Goal: Communication & Community: Participate in discussion

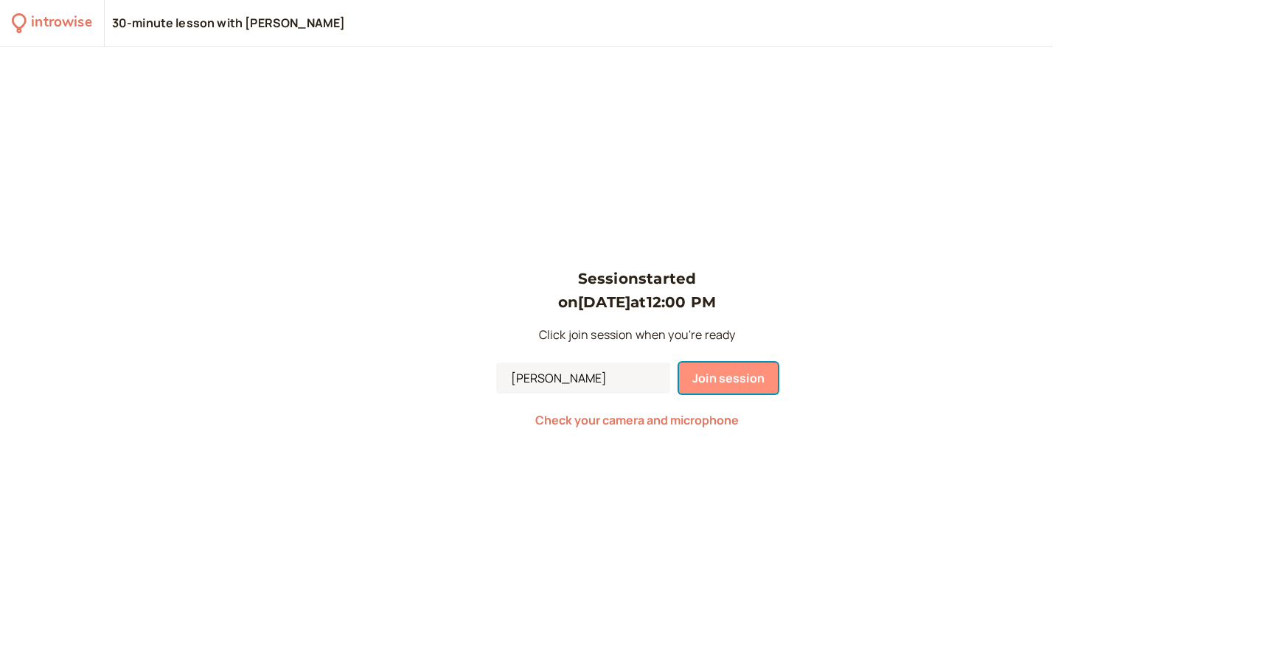
click at [743, 381] on span "Join session" at bounding box center [728, 378] width 72 height 16
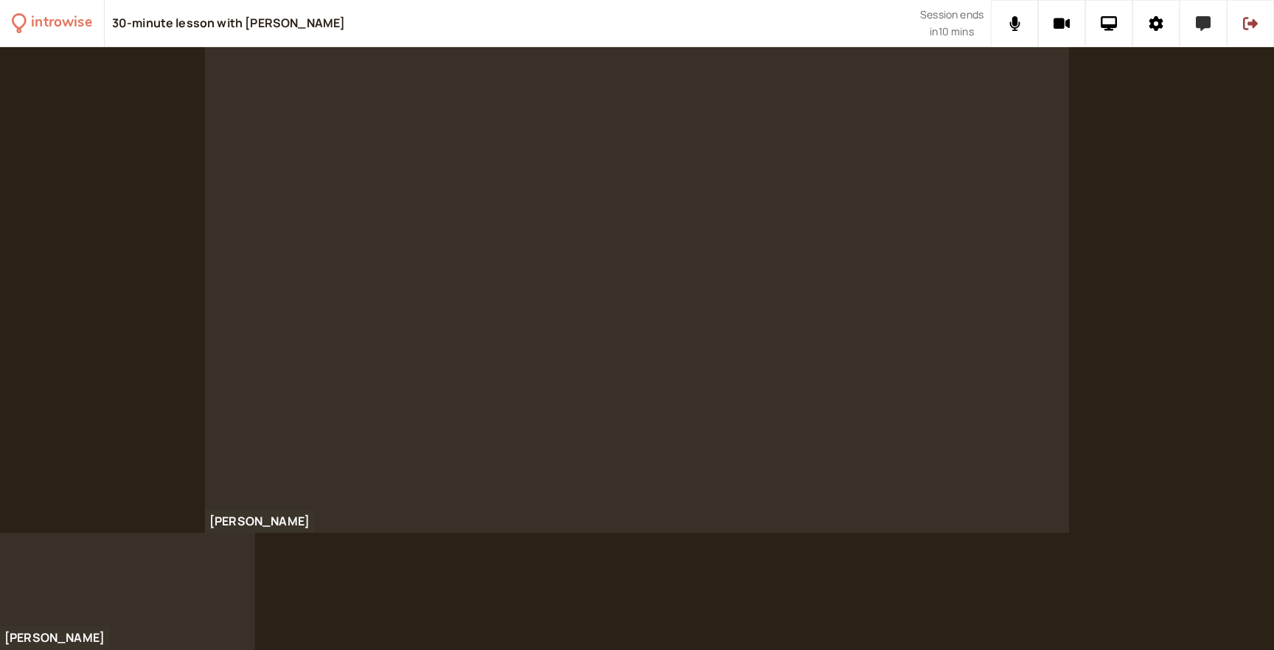
click at [1199, 41] on button at bounding box center [1202, 23] width 47 height 47
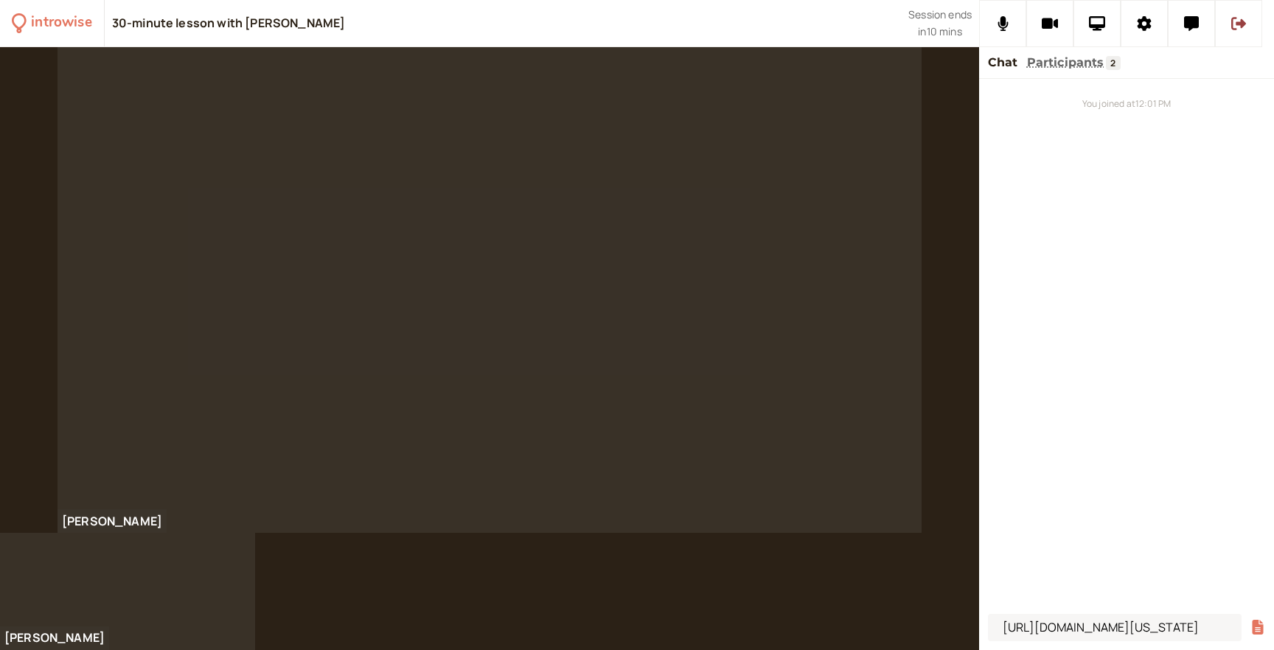
scroll to position [0, 85]
type input "[URL][DOMAIN_NAME][US_STATE]"
click at [1250, 620] on button "submit" at bounding box center [1257, 627] width 15 height 15
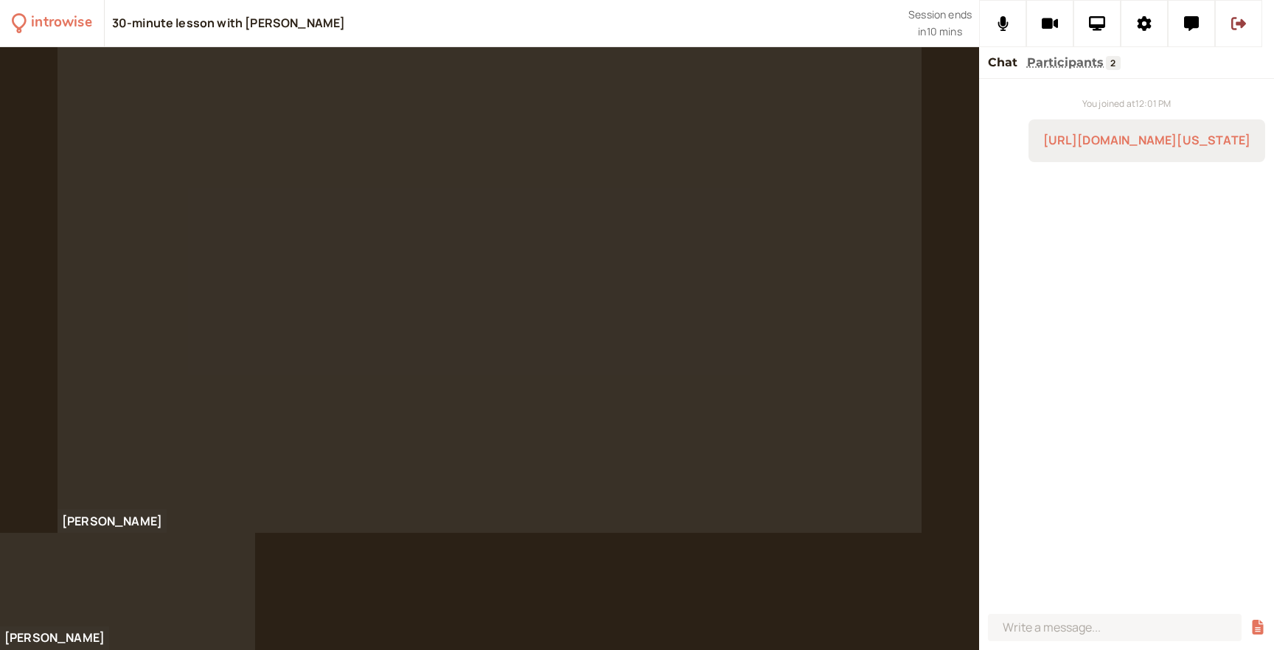
scroll to position [0, 0]
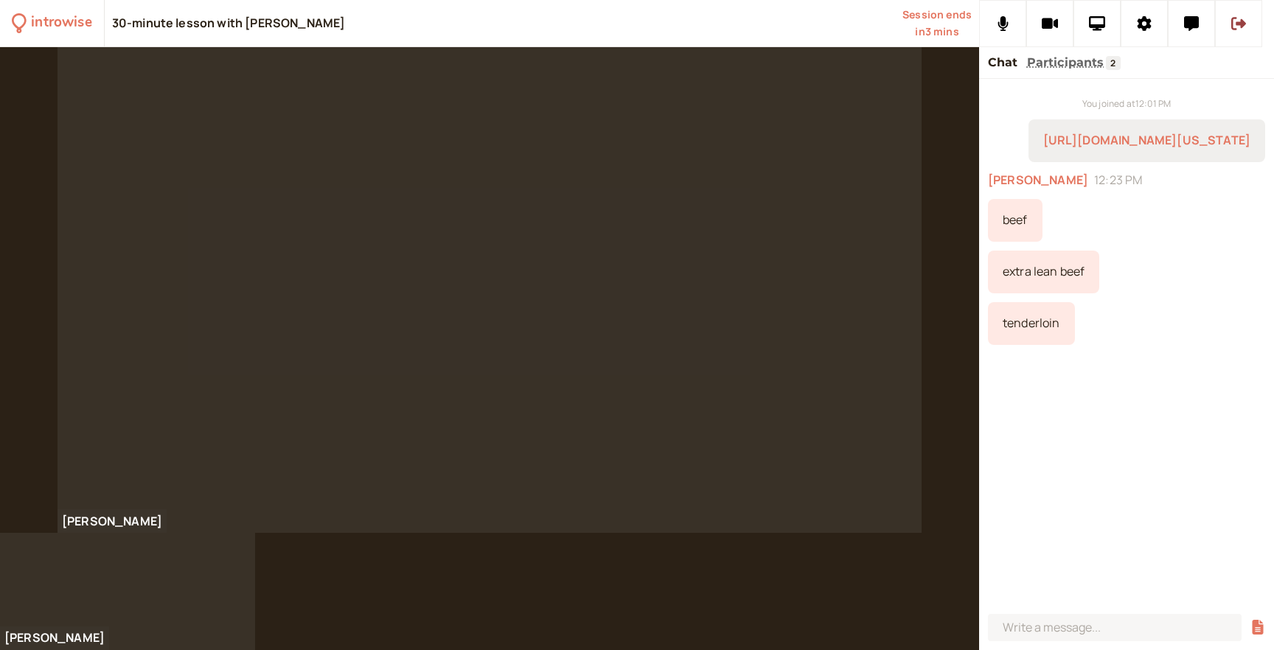
click at [1005, 293] on div "extra lean beef" at bounding box center [1043, 272] width 111 height 43
copy div "extra lean beef"
click at [1025, 324] on div "tenderloin" at bounding box center [1031, 323] width 87 height 43
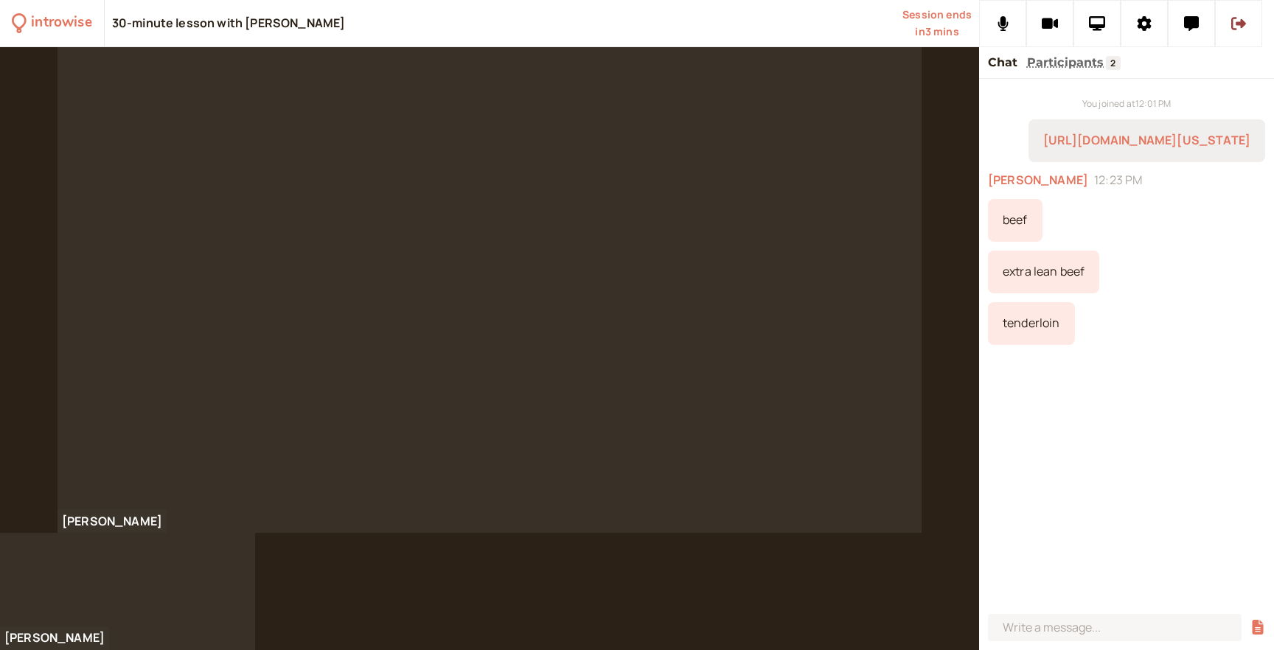
click at [1025, 343] on div "tenderloin" at bounding box center [1031, 323] width 87 height 43
copy div "tenderloin"
click at [1115, 404] on div "You joined at 12:01 PM [URL][DOMAIN_NAME][US_STATE] [PERSON_NAME] 12:23 PM beef…" at bounding box center [1126, 343] width 295 height 529
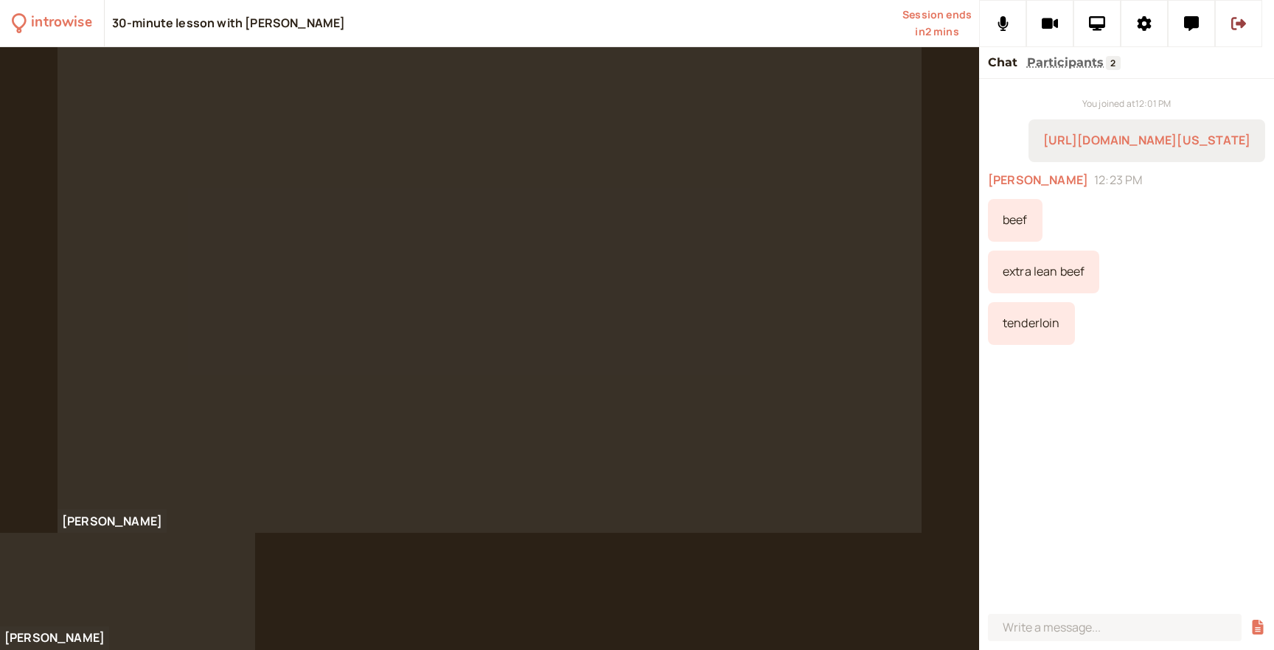
click at [1033, 293] on div "extra lean beef" at bounding box center [1043, 272] width 111 height 43
click at [1039, 406] on div "You joined at 12:01 PM [URL][DOMAIN_NAME][US_STATE] [PERSON_NAME] 12:23 PM beef…" at bounding box center [1126, 343] width 295 height 529
click at [1198, 24] on icon at bounding box center [1191, 23] width 15 height 15
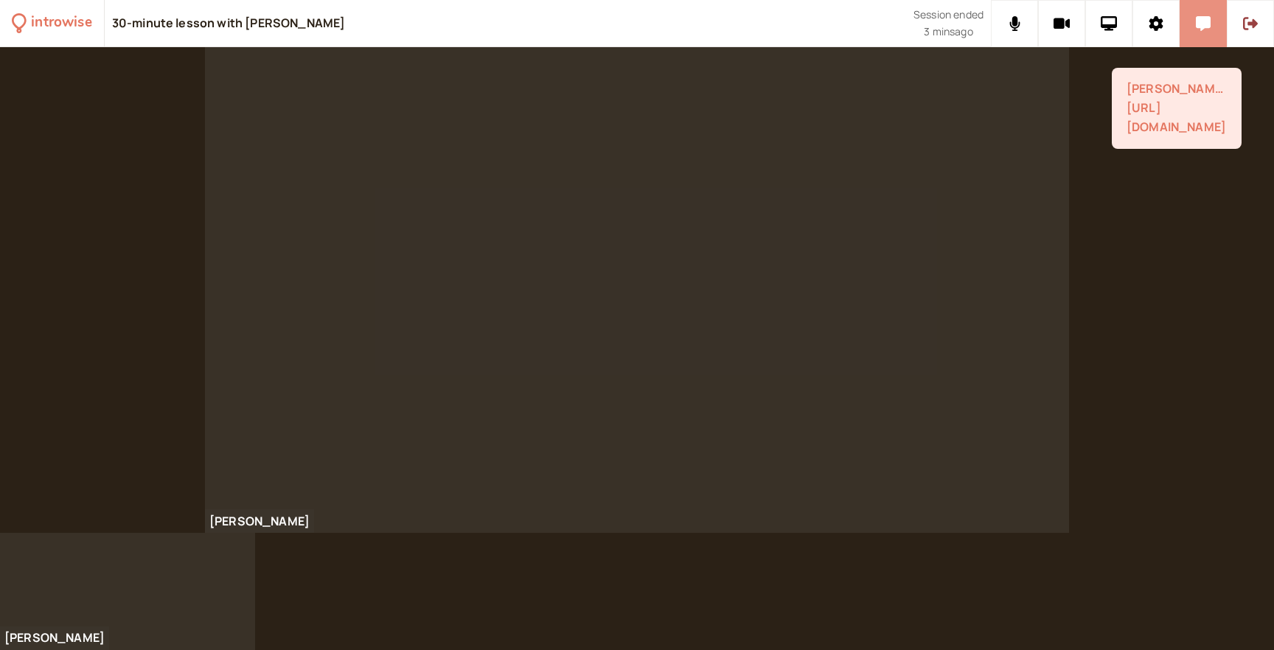
drag, startPoint x: 1201, startPoint y: 60, endPoint x: 1201, endPoint y: 38, distance: 22.1
click at [1201, 59] on div "[PERSON_NAME] [URL][DOMAIN_NAME]" at bounding box center [1185, 104] width 147 height 90
click at [1201, 38] on button at bounding box center [1202, 23] width 47 height 47
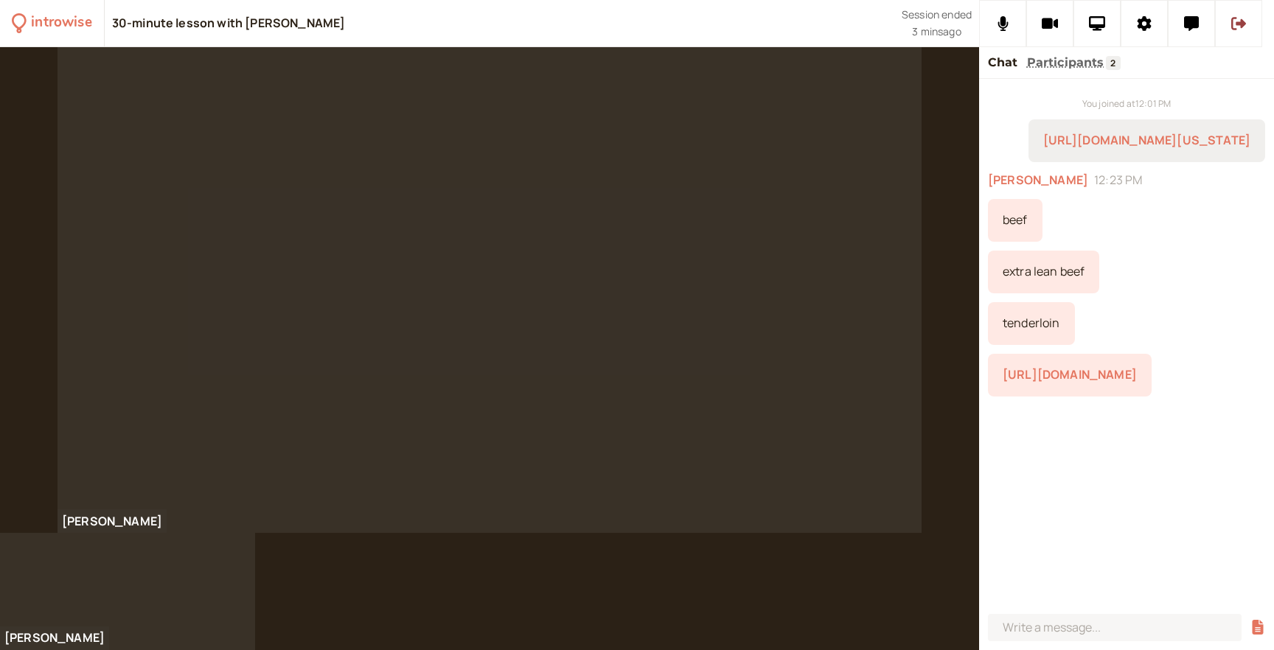
click at [1101, 397] on div "[URL][DOMAIN_NAME]" at bounding box center [1070, 375] width 164 height 43
click at [1098, 383] on link "[URL][DOMAIN_NAME]" at bounding box center [1069, 374] width 134 height 16
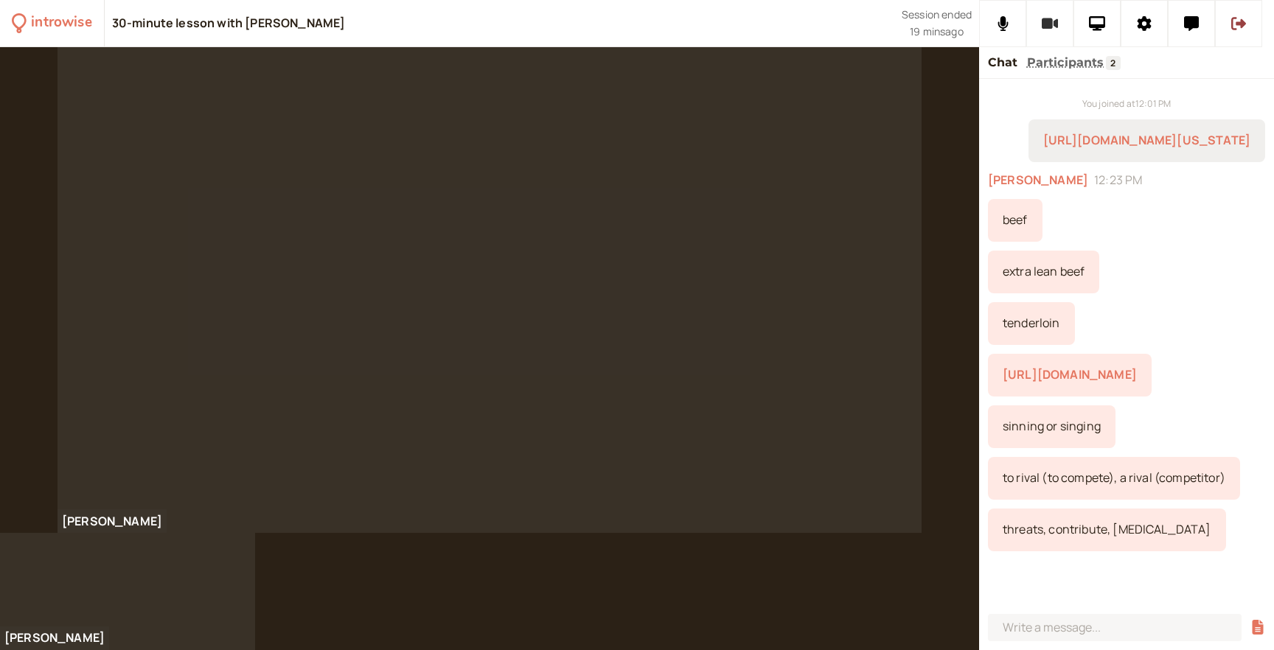
scroll to position [32, 0]
click at [1025, 585] on div "pieces of glass" at bounding box center [1043, 581] width 110 height 43
copy div "pieces of glass"
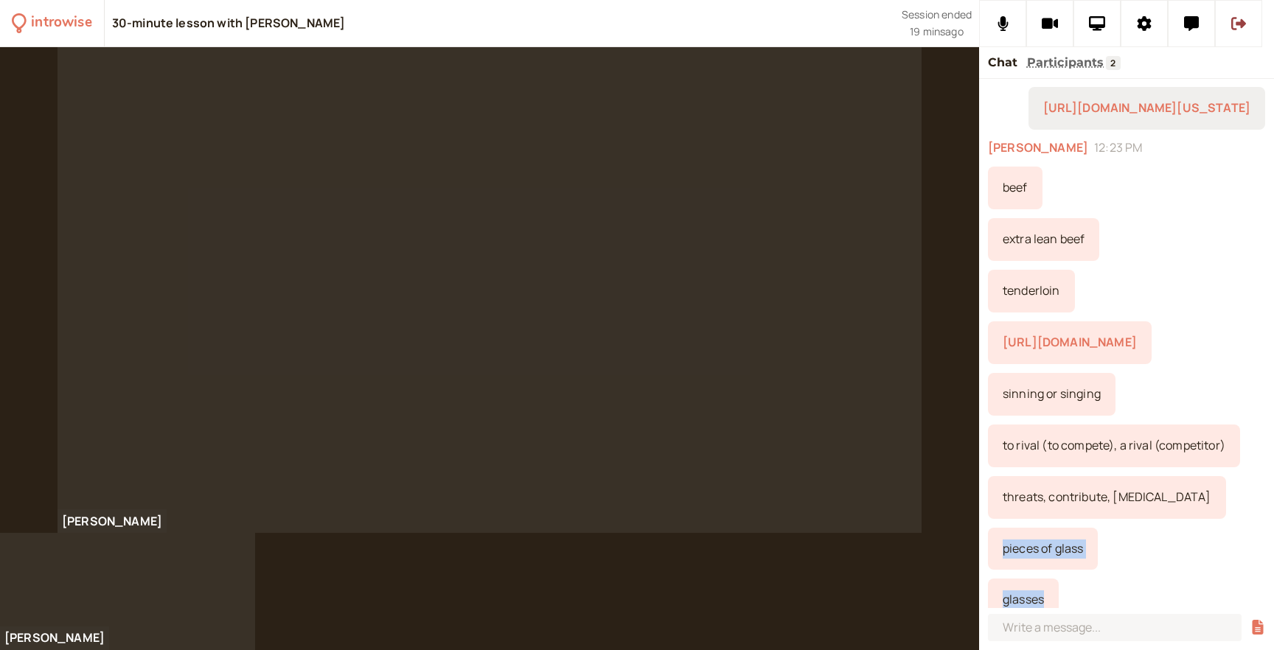
scroll to position [84, 0]
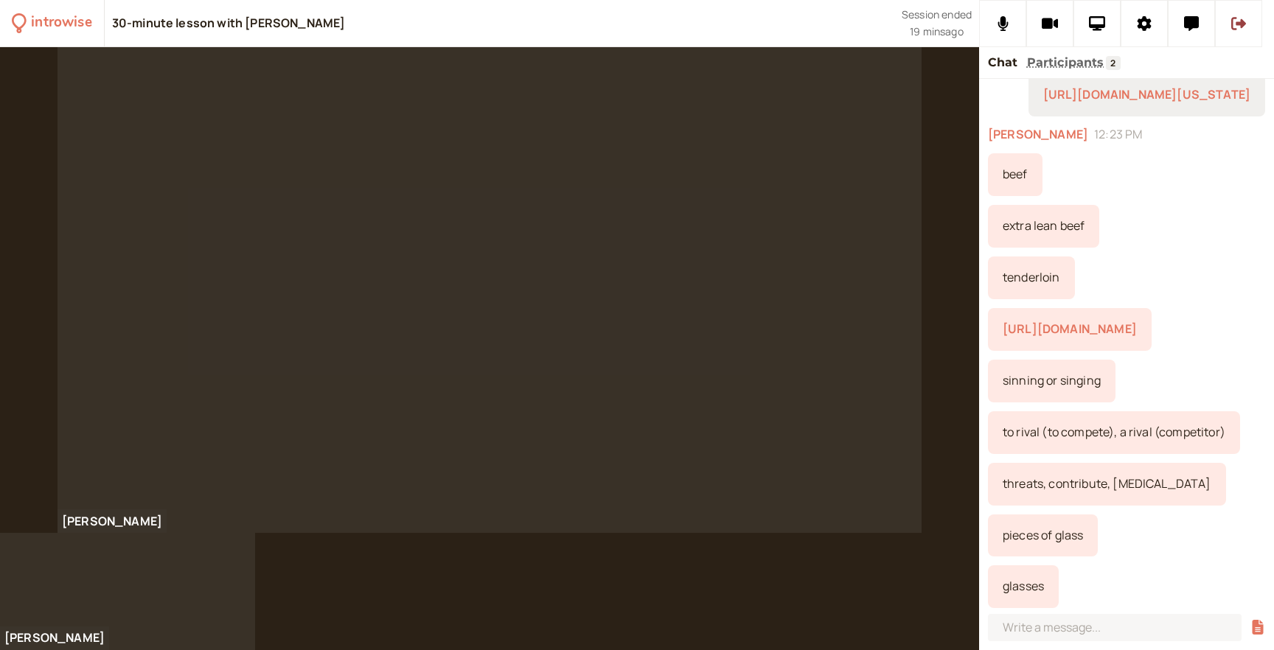
click at [1036, 542] on div "pieces of glass" at bounding box center [1043, 535] width 110 height 43
copy div "pieces of glass"
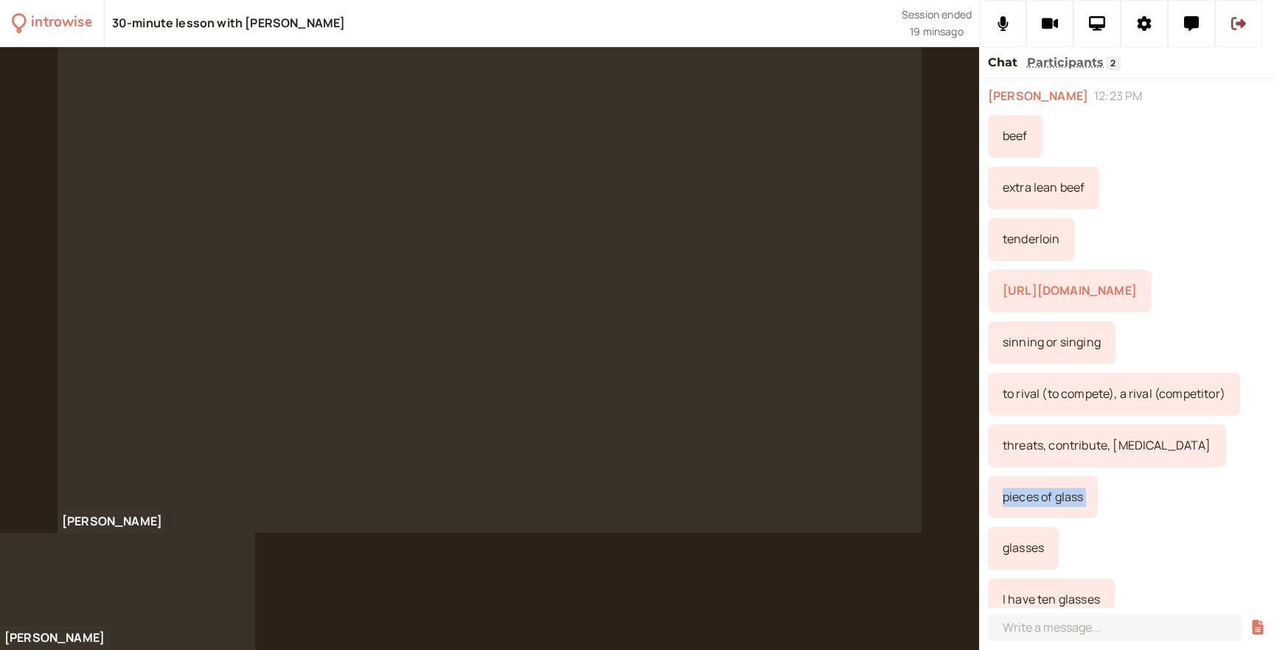
scroll to position [136, 0]
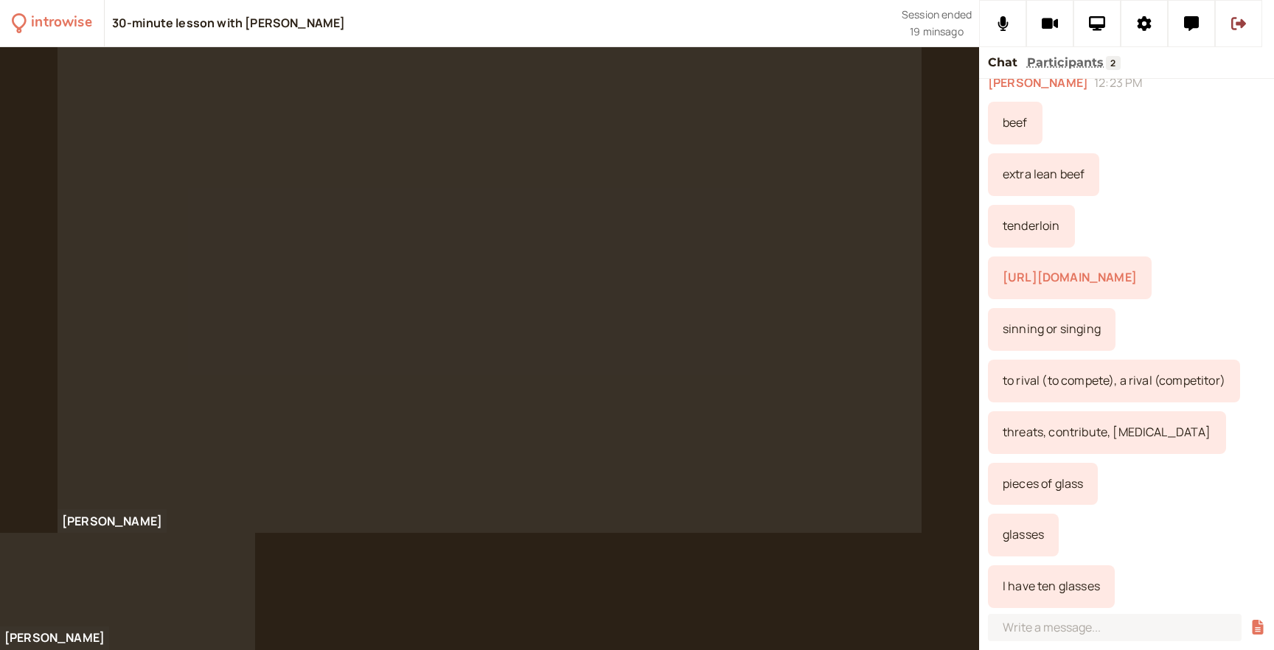
click at [1042, 590] on div "I have ten glasses" at bounding box center [1051, 586] width 127 height 43
copy div "I have ten glasses"
click at [1016, 534] on div "glasses" at bounding box center [1023, 535] width 71 height 43
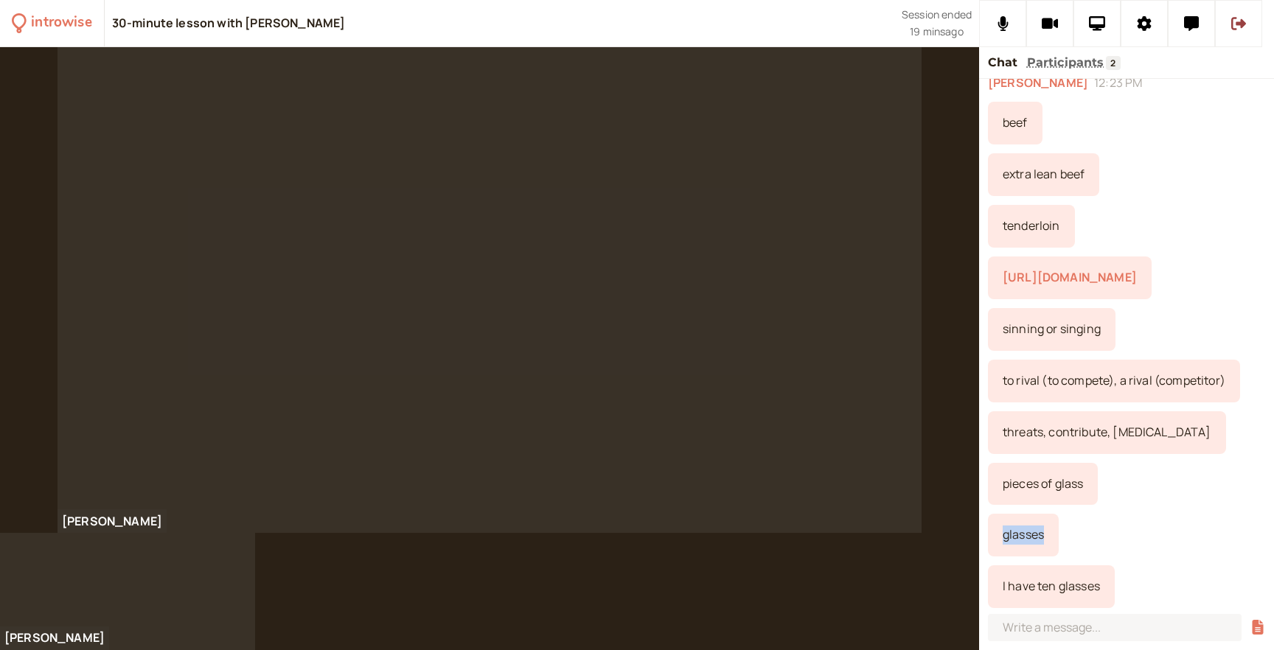
click at [1016, 534] on div "glasses" at bounding box center [1023, 535] width 71 height 43
copy div "glasses"
click at [1025, 589] on div "I have ten glasses" at bounding box center [1051, 586] width 127 height 43
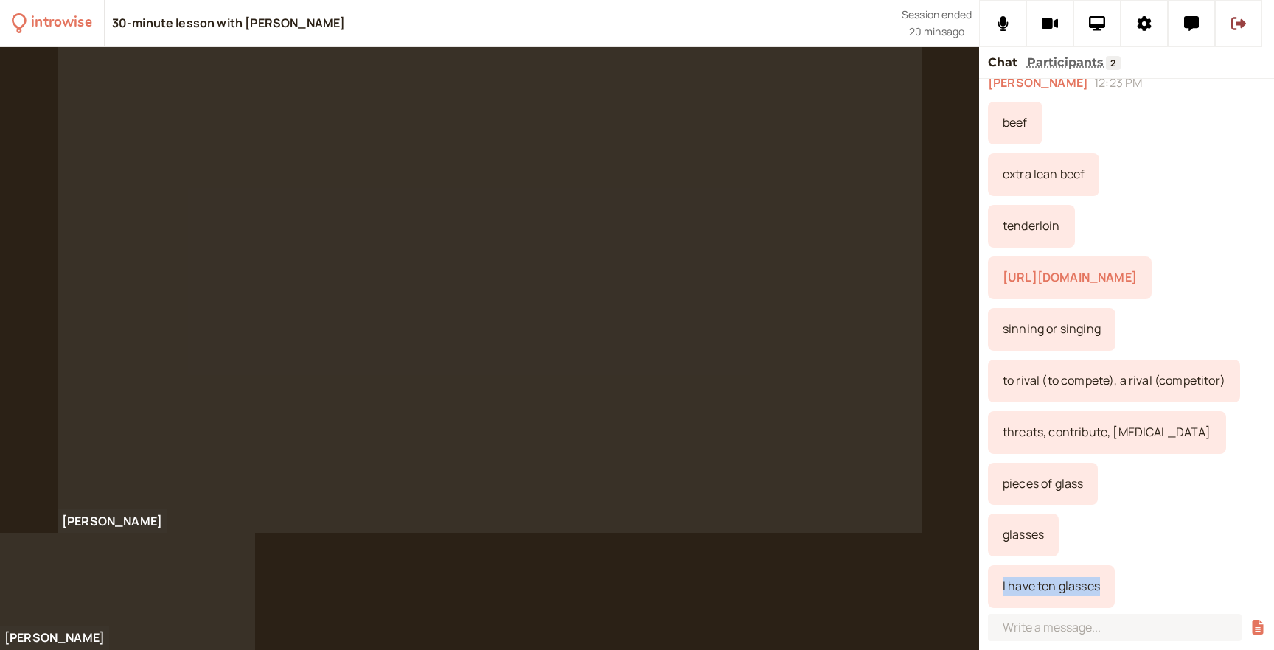
click at [1025, 589] on div "I have ten glasses" at bounding box center [1051, 586] width 127 height 43
copy div "I have ten glasses"
click at [1144, 562] on div "You joined at 12:01 PM [URL][DOMAIN_NAME][US_STATE] [PERSON_NAME] 12:23 PM beef…" at bounding box center [1126, 343] width 295 height 529
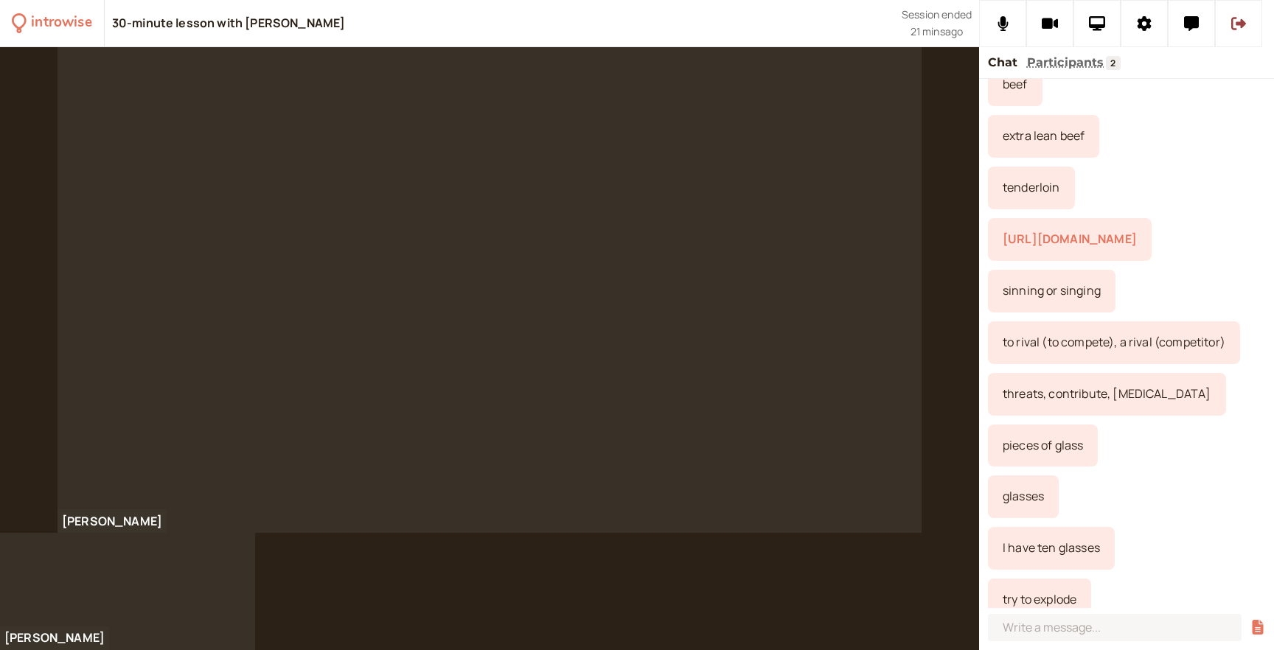
scroll to position [187, 0]
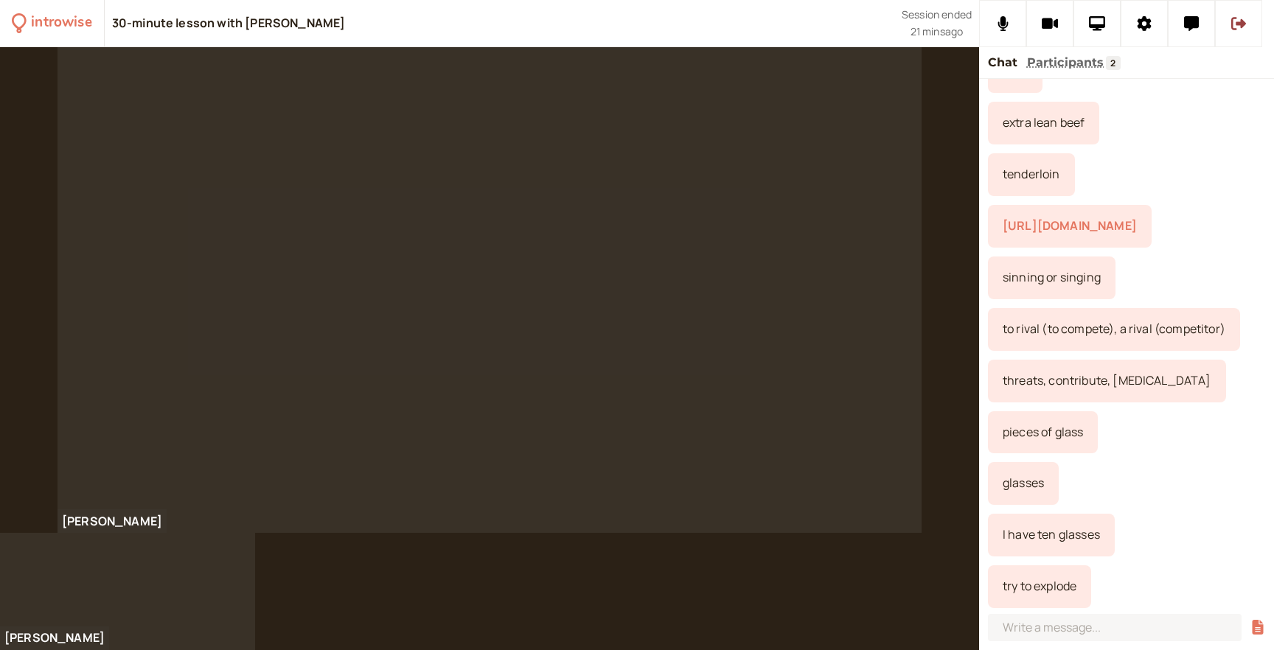
click at [1044, 594] on div "try to explode" at bounding box center [1039, 586] width 103 height 43
copy div "try to explode"
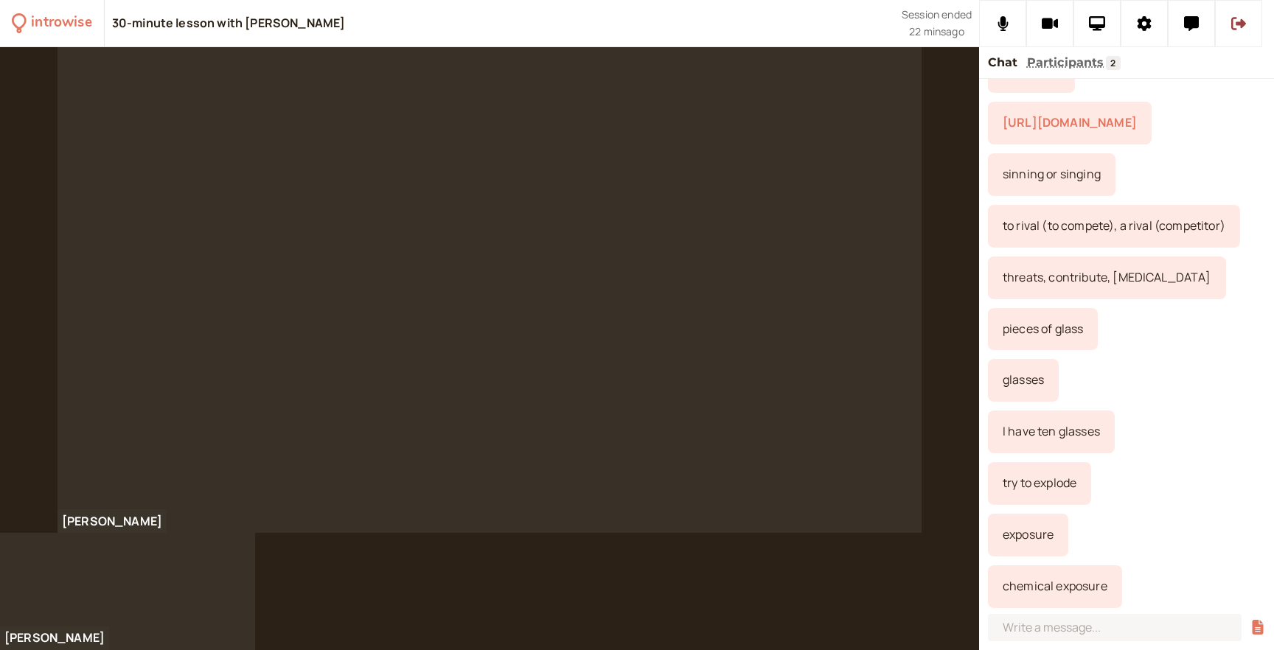
click at [1042, 592] on div "chemical exposure" at bounding box center [1055, 586] width 134 height 43
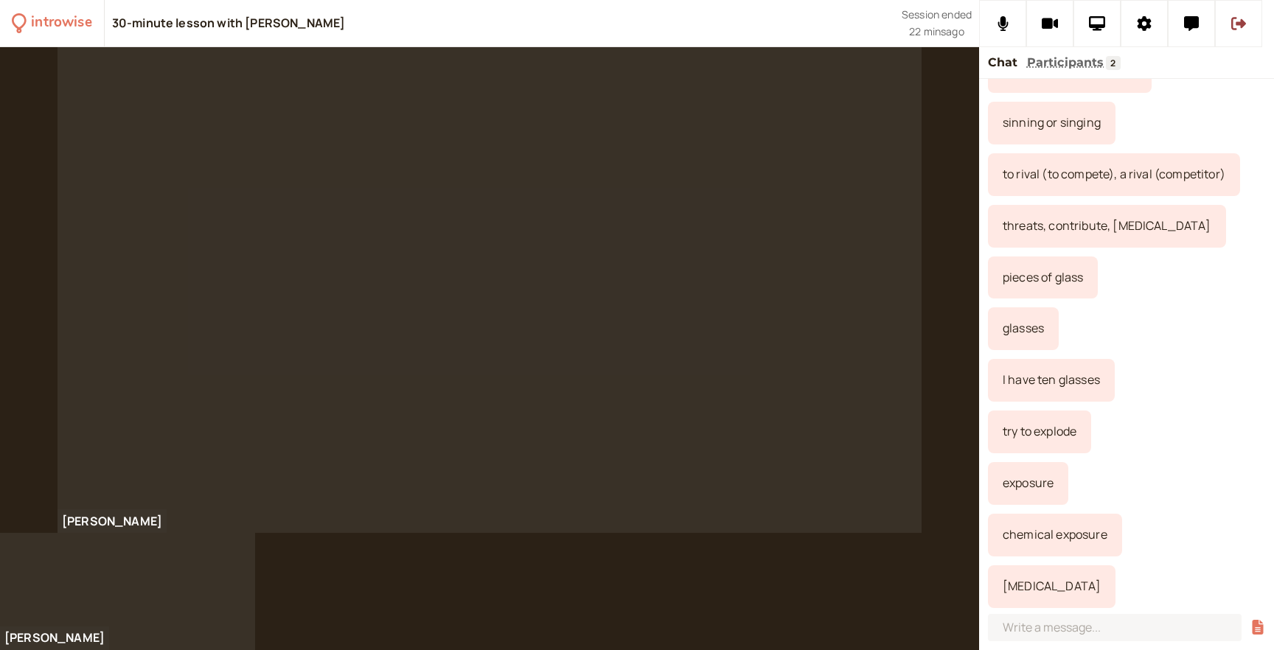
click at [1019, 538] on div "chemical exposure" at bounding box center [1055, 535] width 134 height 43
copy div "chemical exposure"
click at [1020, 588] on div "[MEDICAL_DATA]" at bounding box center [1052, 586] width 128 height 43
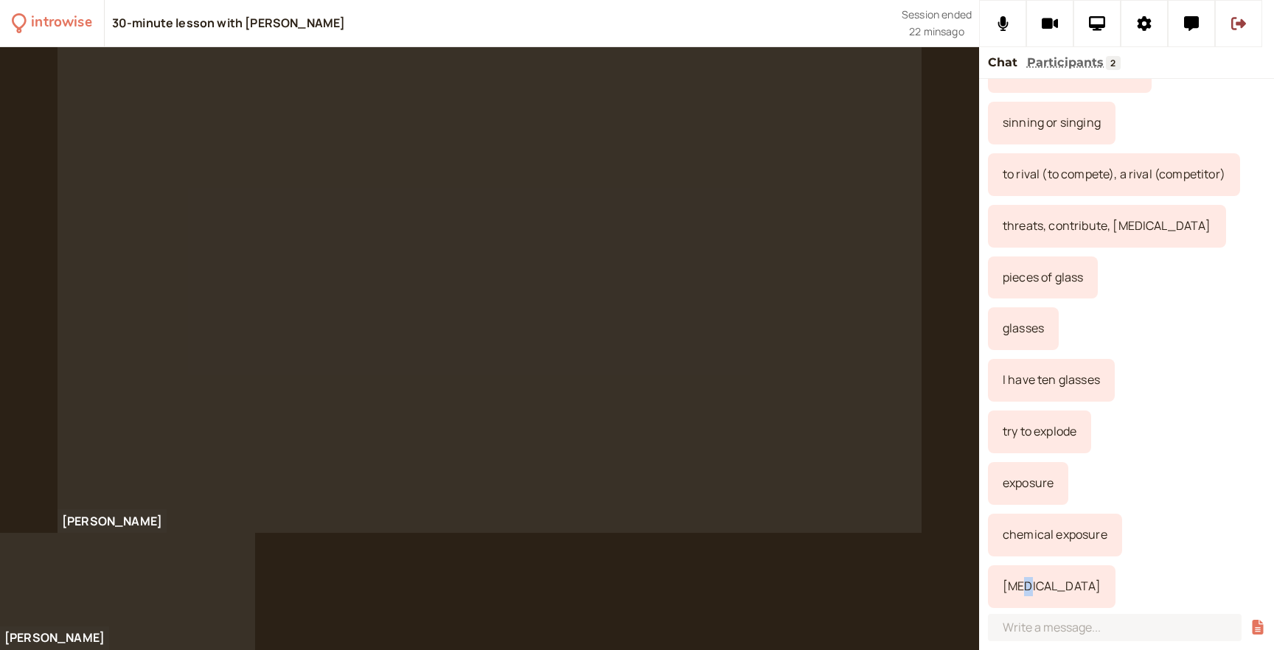
click at [1020, 588] on div "[MEDICAL_DATA]" at bounding box center [1052, 586] width 128 height 43
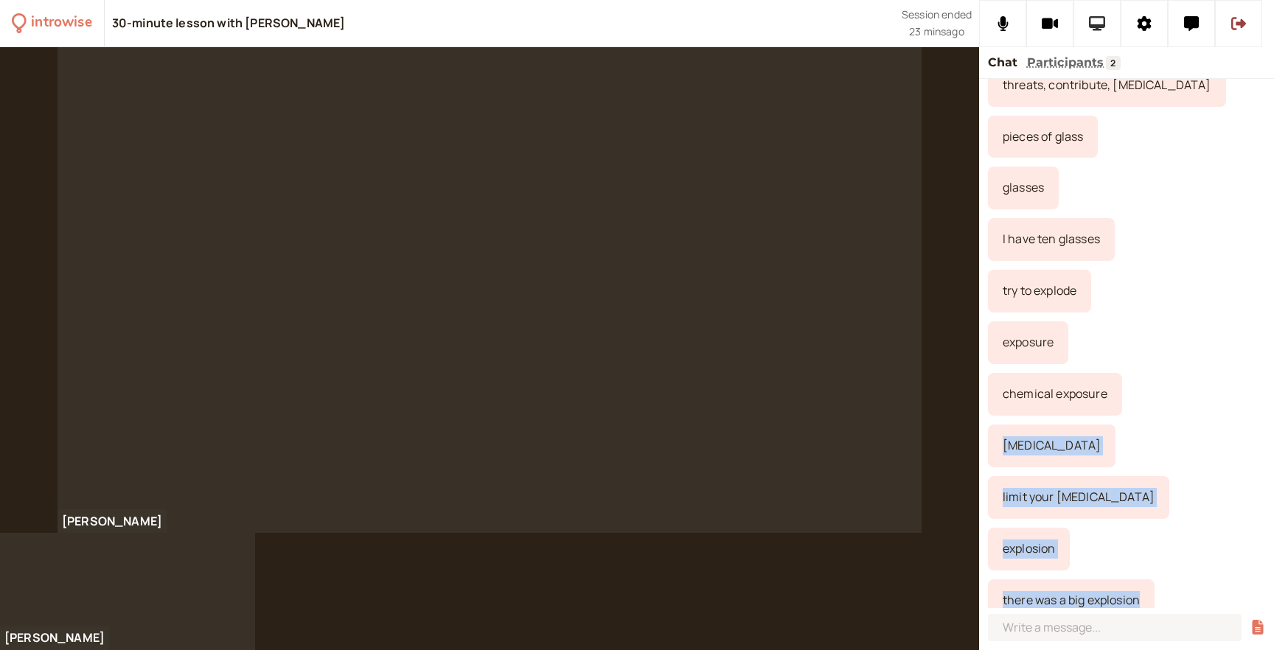
scroll to position [496, 0]
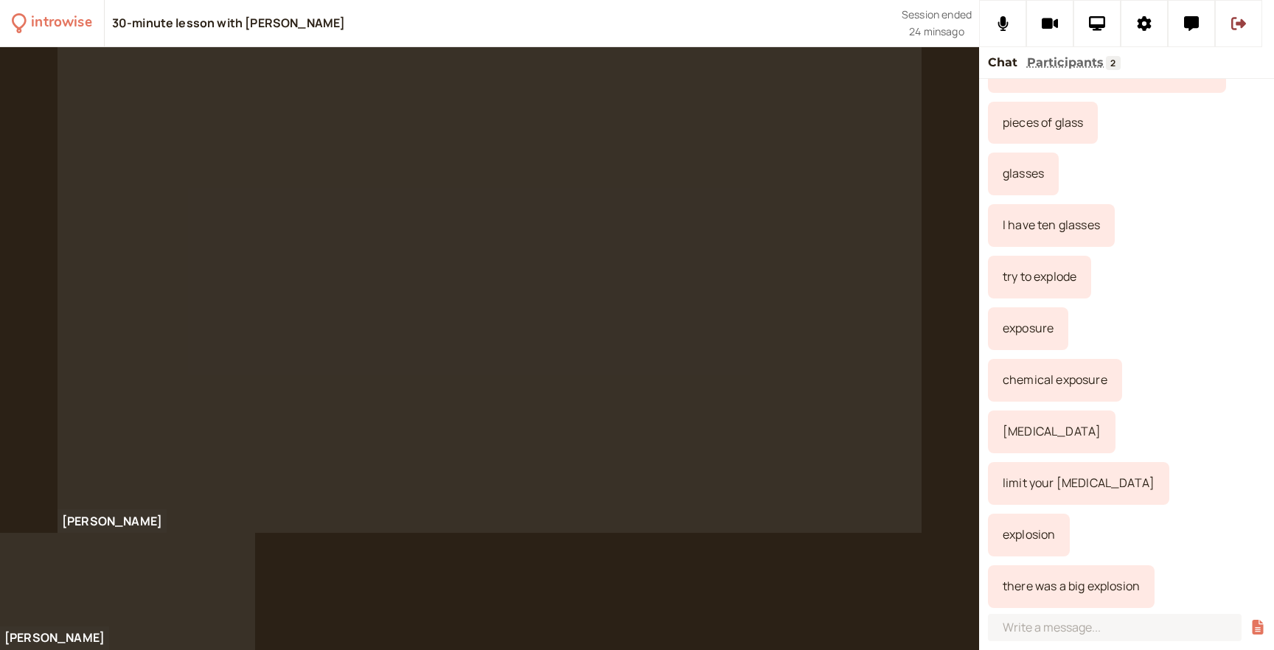
click at [1182, 200] on div "You joined at 12:01 PM [URL][DOMAIN_NAME][US_STATE] [PERSON_NAME] 12:23 PM beef…" at bounding box center [1126, 343] width 295 height 529
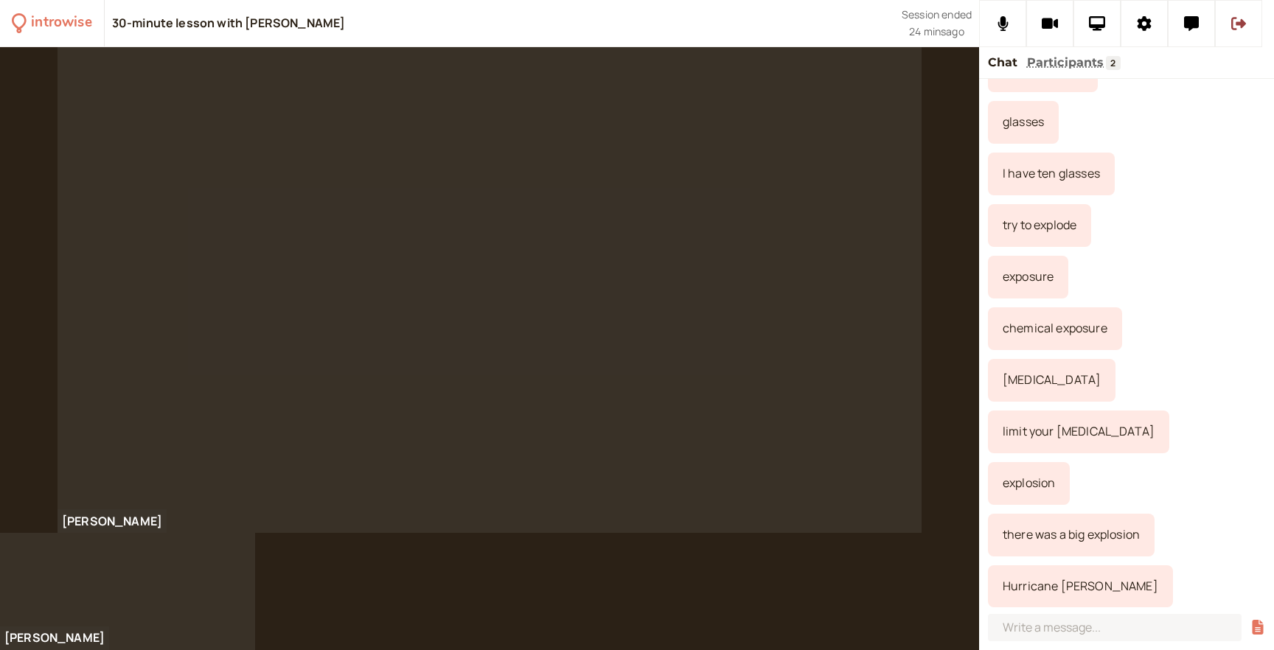
click at [1155, 293] on div "exposure" at bounding box center [1126, 277] width 277 height 43
click at [1037, 590] on div "Hurricane [PERSON_NAME]" at bounding box center [1080, 586] width 185 height 43
click at [1137, 276] on div "exposure" at bounding box center [1126, 277] width 277 height 43
